Goal: Transaction & Acquisition: Purchase product/service

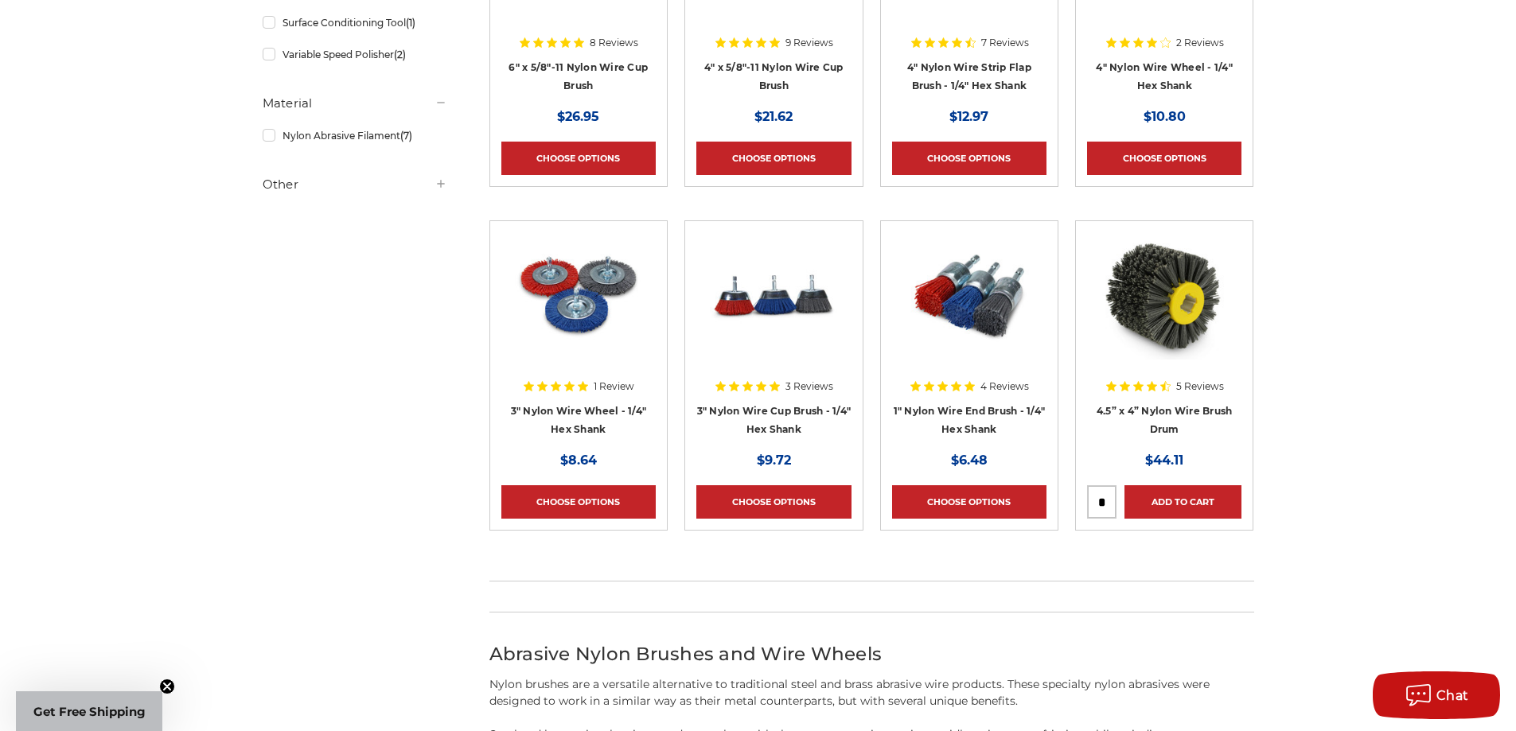
scroll to position [478, 0]
click at [1168, 327] on img at bounding box center [1164, 295] width 127 height 127
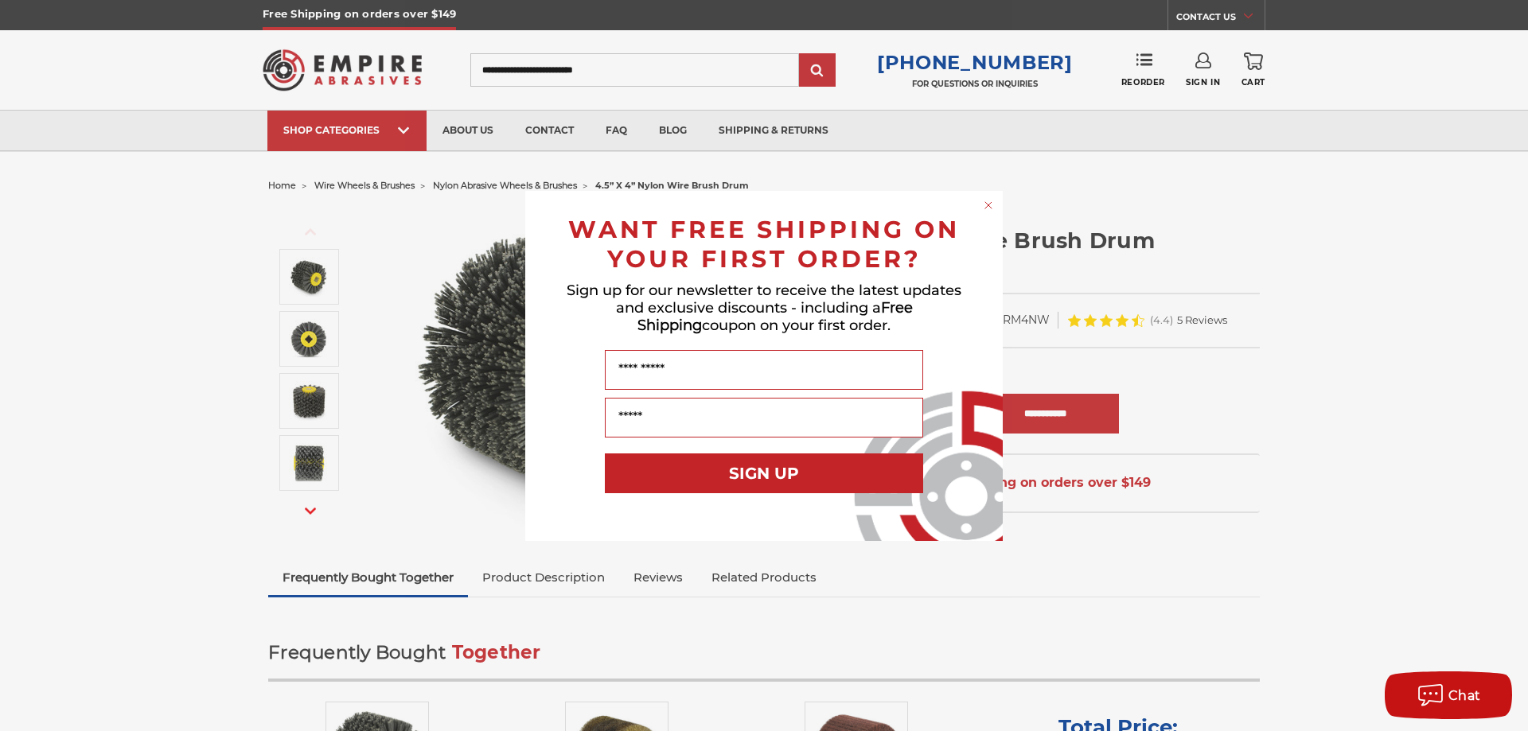
click at [986, 207] on icon "Close dialog" at bounding box center [989, 205] width 16 height 16
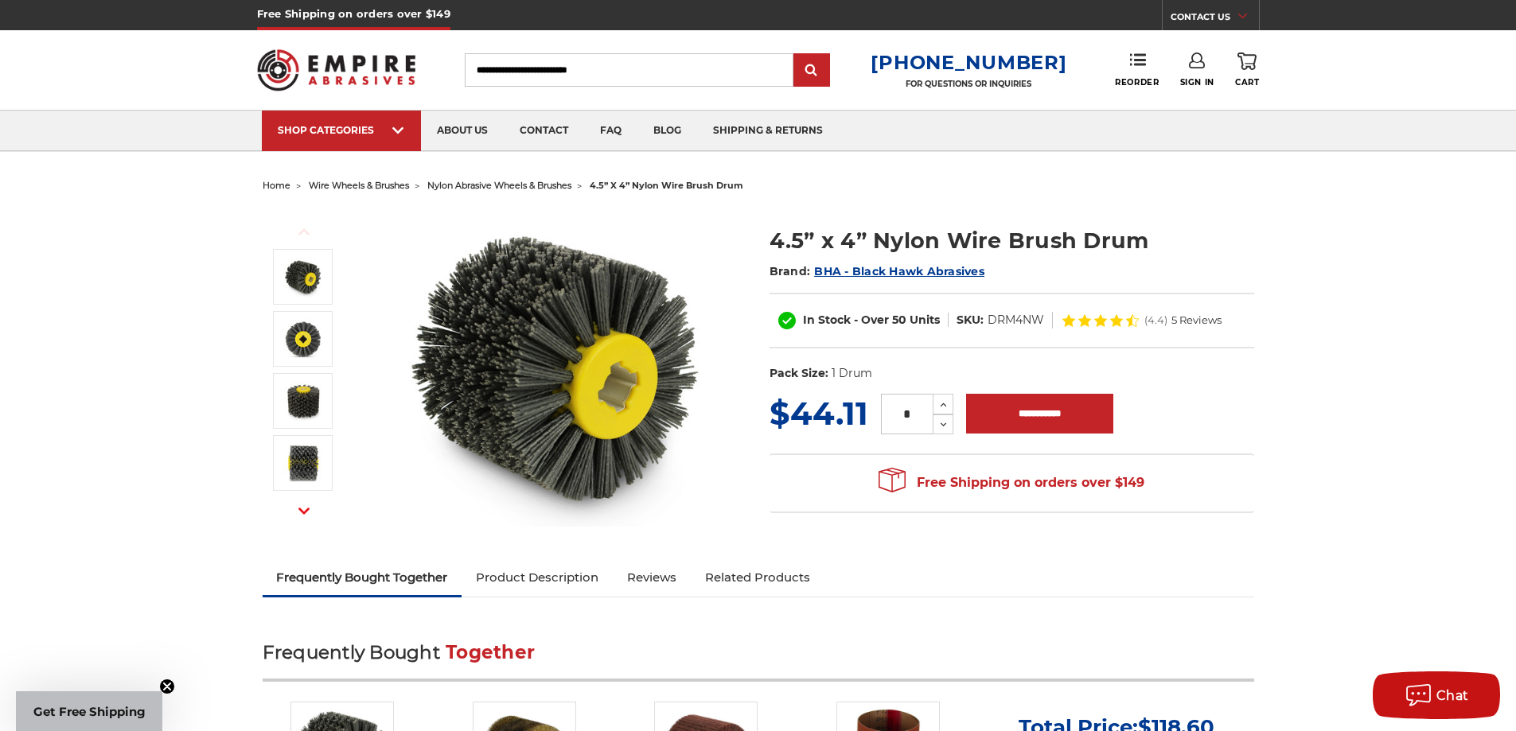
click at [298, 515] on icon "button" at bounding box center [303, 510] width 11 height 11
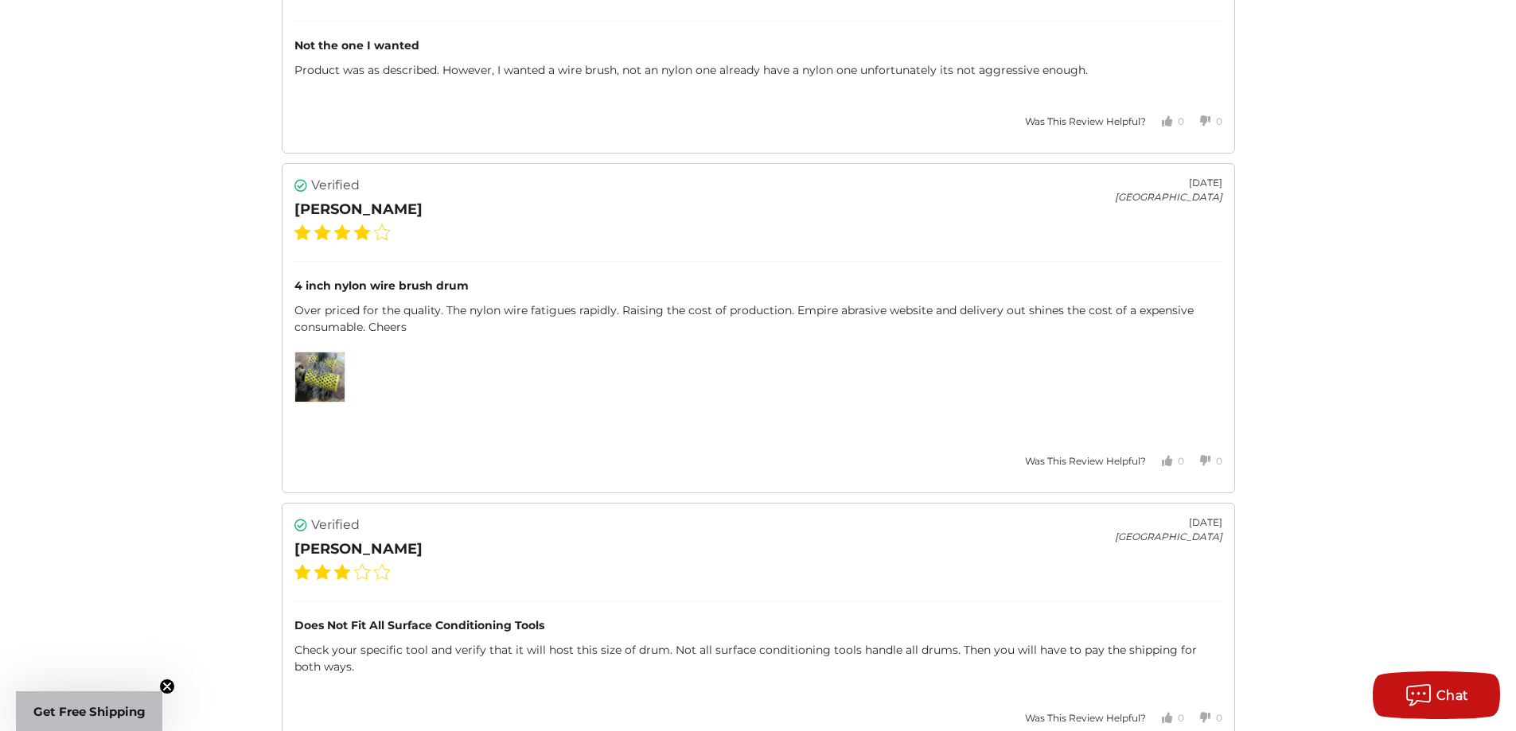
scroll to position [3104, 0]
